Goal: Information Seeking & Learning: Check status

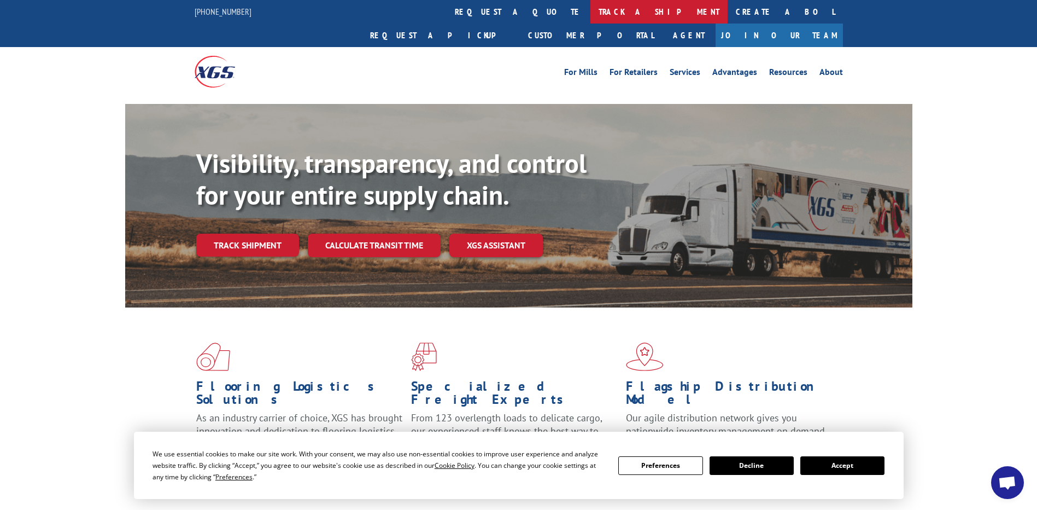
click at [590, 9] on link "track a shipment" at bounding box center [658, 12] width 137 height 24
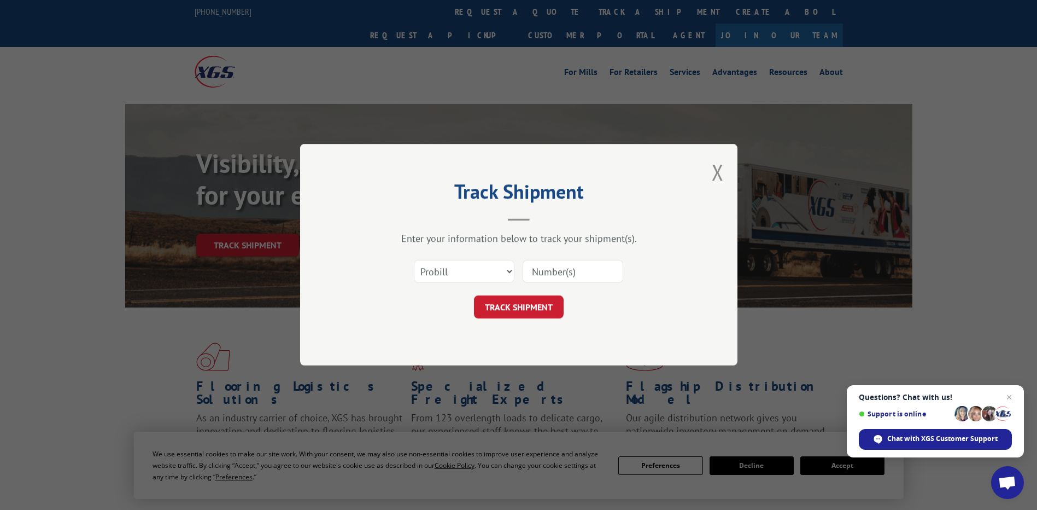
click at [555, 270] on input at bounding box center [573, 271] width 101 height 23
click at [556, 271] on input at bounding box center [573, 271] width 101 height 23
paste input "17501964"
type input "17501964"
click at [517, 312] on button "TRACK SHIPMENT" at bounding box center [519, 307] width 90 height 23
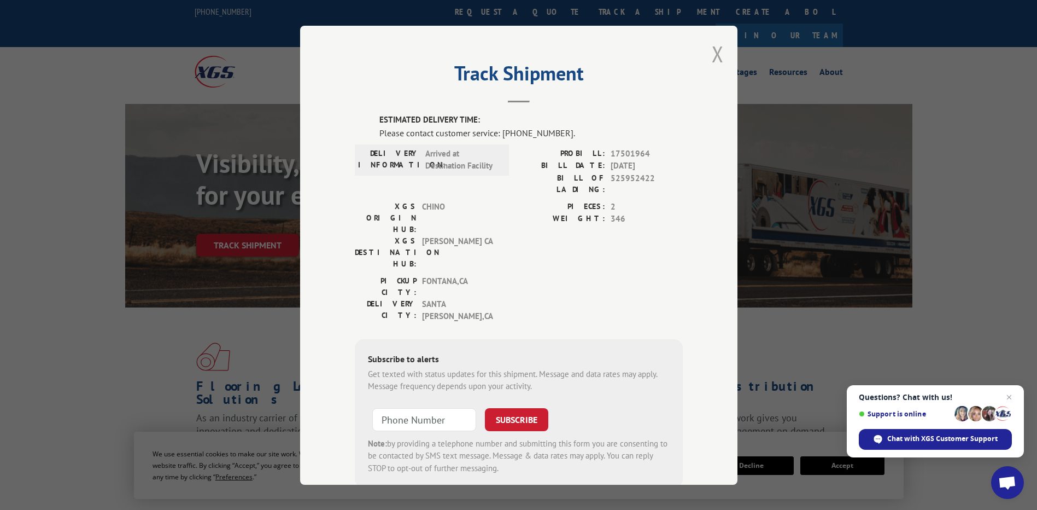
click at [718, 49] on button "Close modal" at bounding box center [718, 53] width 12 height 29
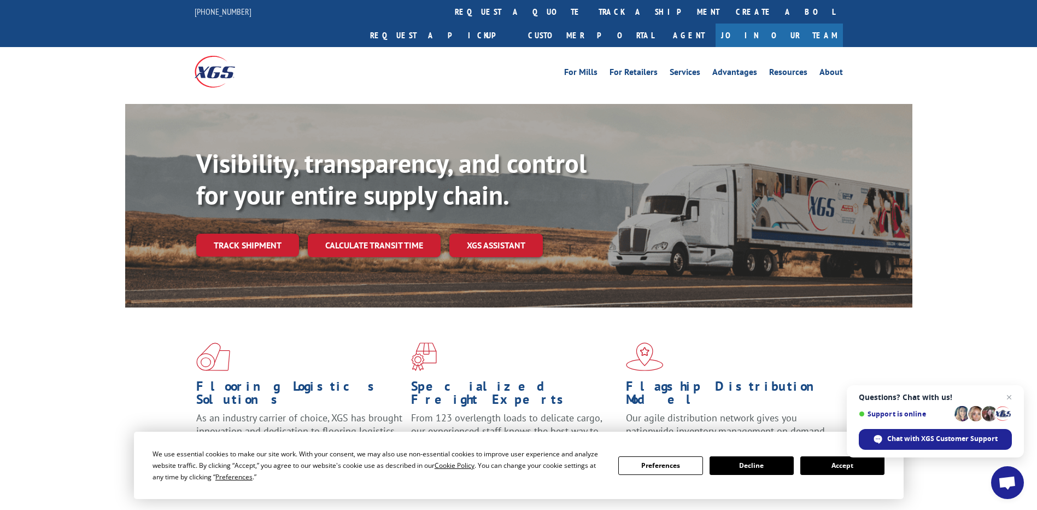
scroll to position [55, 0]
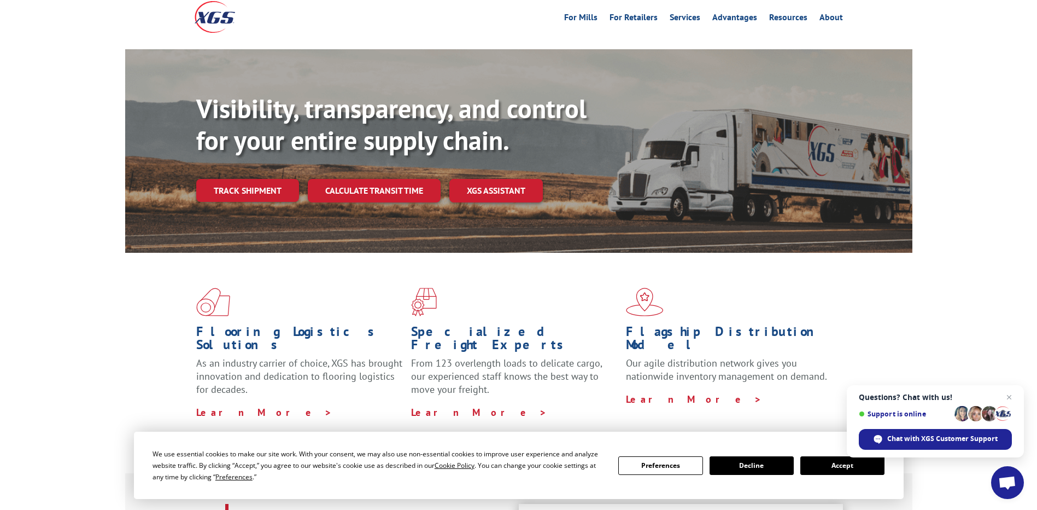
click at [838, 470] on button "Accept" at bounding box center [842, 465] width 84 height 19
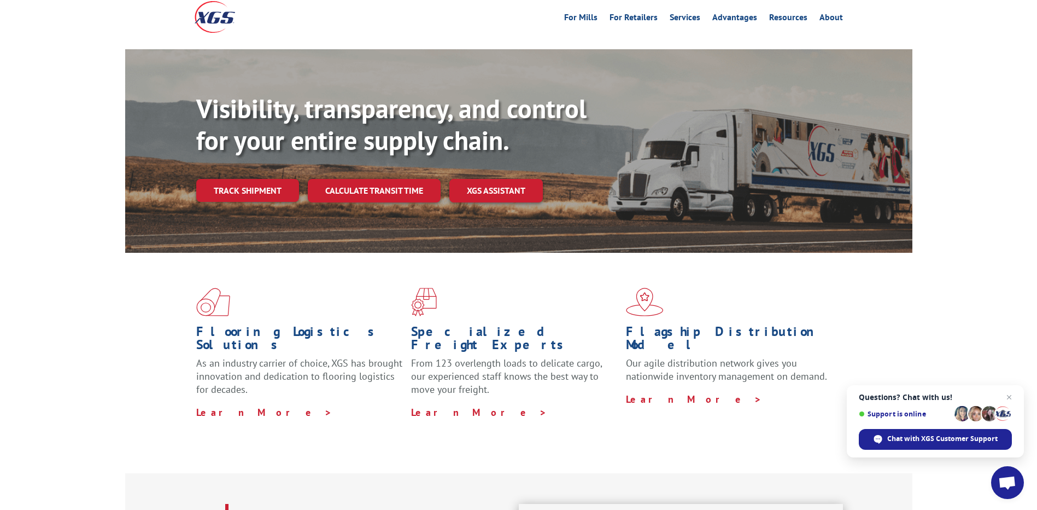
scroll to position [0, 0]
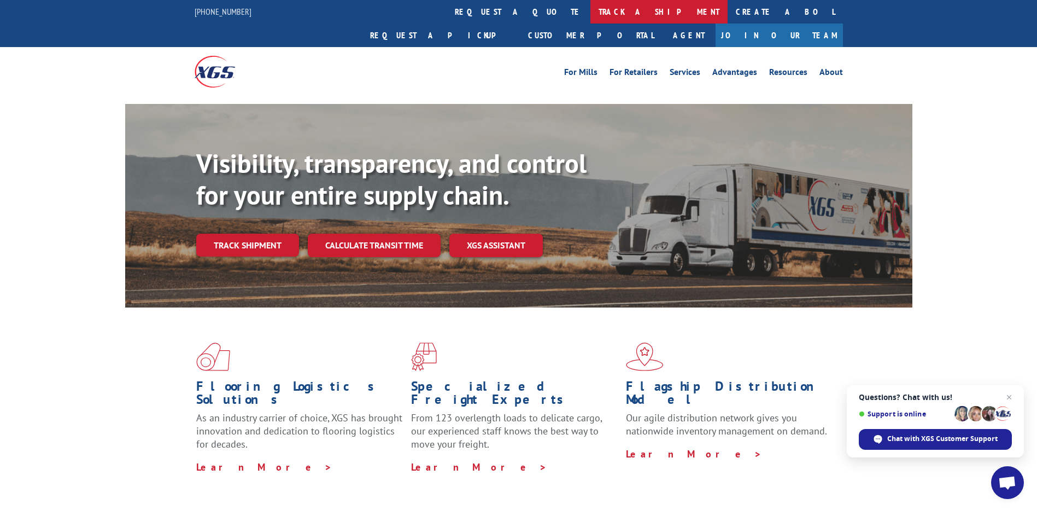
click at [590, 13] on link "track a shipment" at bounding box center [658, 12] width 137 height 24
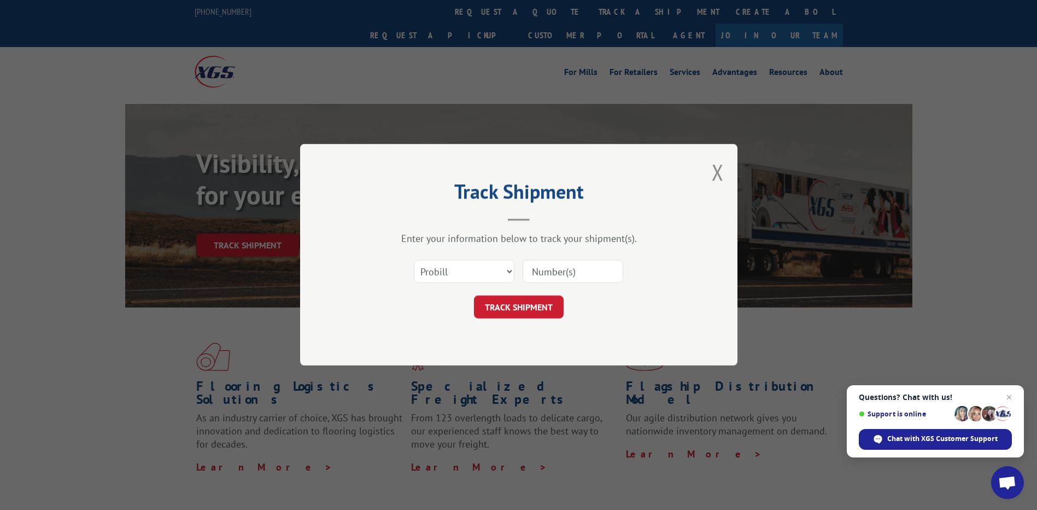
click at [564, 274] on input at bounding box center [573, 271] width 101 height 23
paste input "17501964"
type input "17501964"
click at [513, 319] on div "Track Shipment Enter your information below to track your shipment(s). Select c…" at bounding box center [518, 254] width 437 height 221
click at [530, 301] on button "TRACK SHIPMENT" at bounding box center [519, 307] width 90 height 23
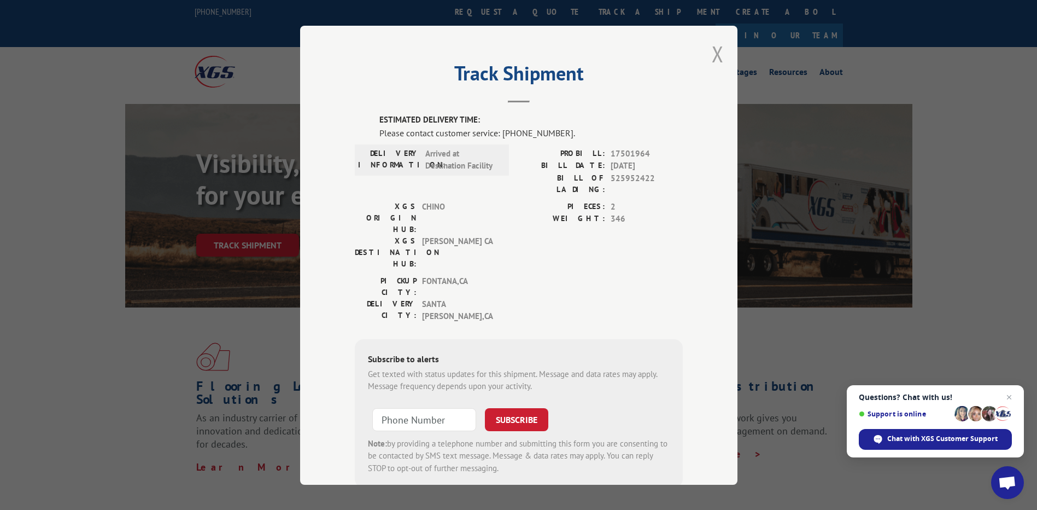
click at [716, 57] on button "Close modal" at bounding box center [718, 53] width 12 height 29
